Goal: Task Accomplishment & Management: Complete application form

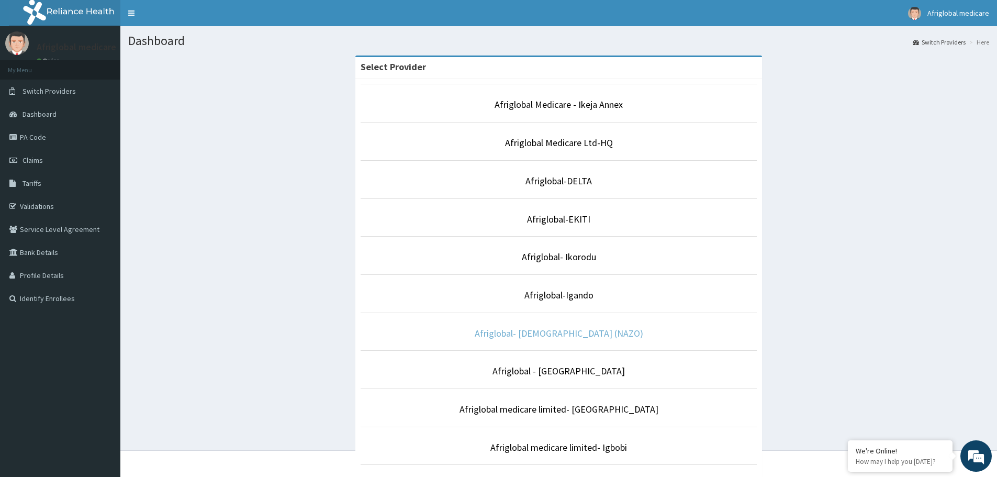
click at [571, 331] on link "Afriglobal- [DEMOGRAPHIC_DATA] (NAZO)" at bounding box center [559, 333] width 169 height 12
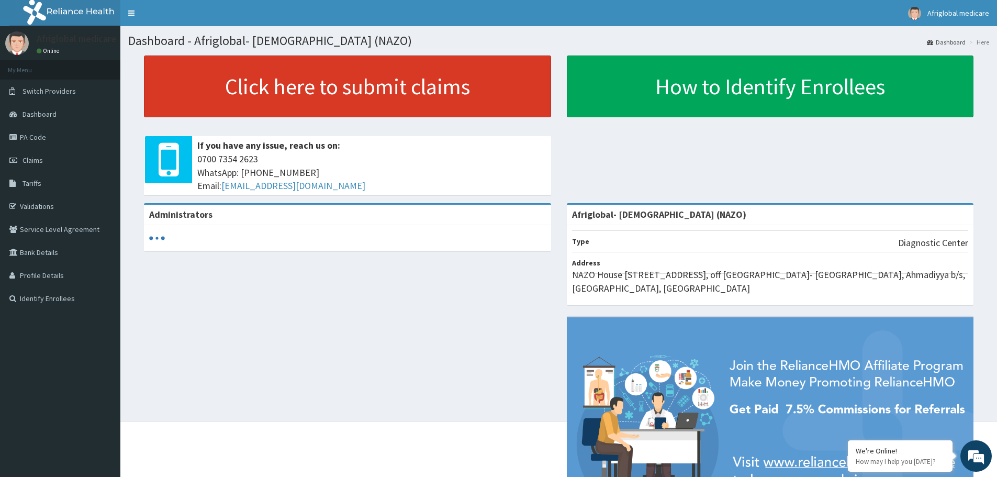
click at [328, 88] on link "Click here to submit claims" at bounding box center [347, 86] width 407 height 62
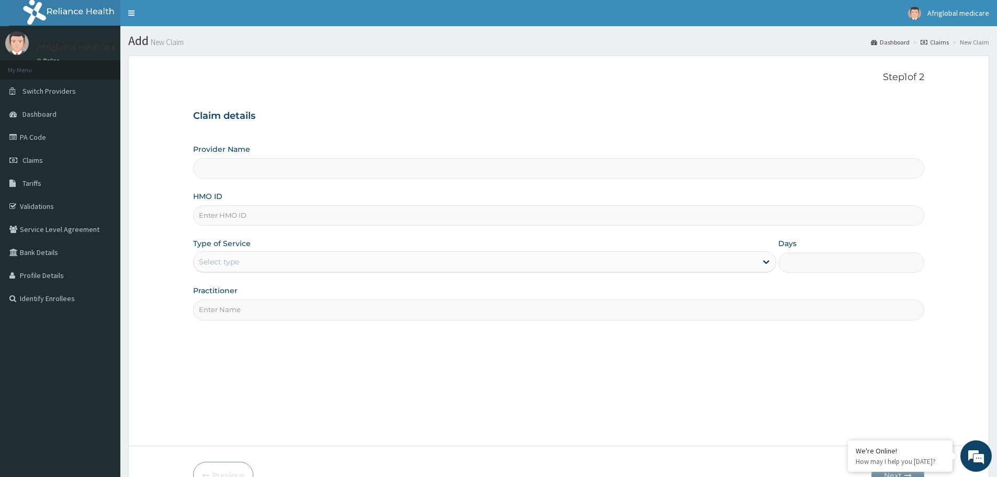
type input "Afriglobal- [DEMOGRAPHIC_DATA] (NAZO)"
click at [49, 114] on span "Dashboard" at bounding box center [40, 113] width 34 height 9
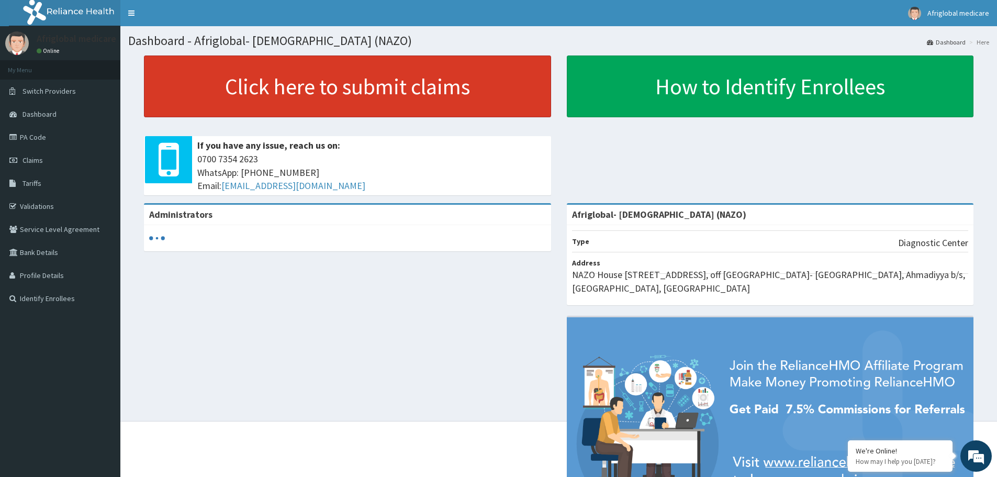
click at [336, 93] on link "Click here to submit claims" at bounding box center [347, 86] width 407 height 62
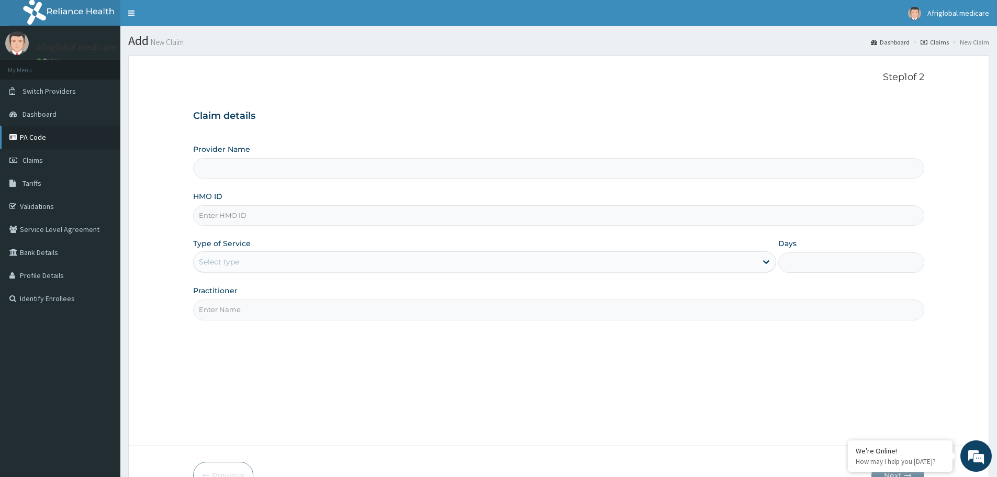
type input "Afriglobal- [DEMOGRAPHIC_DATA] (NAZO)"
click at [44, 138] on link "PA Code" at bounding box center [60, 137] width 120 height 23
